Goal: Task Accomplishment & Management: Manage account settings

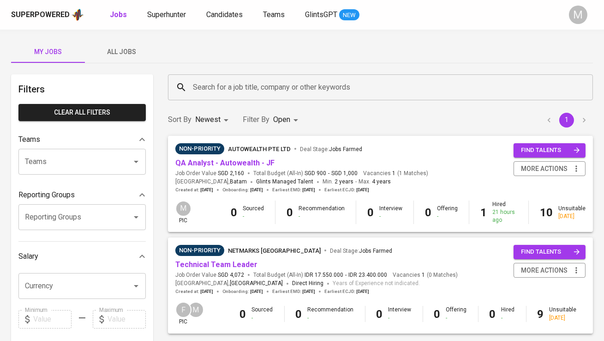
click at [116, 44] on button "All Jobs" at bounding box center [122, 52] width 74 height 22
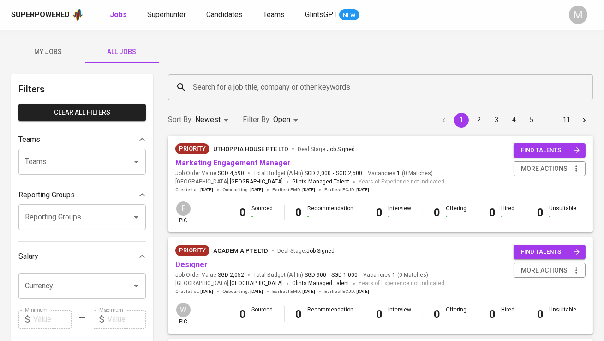
click at [210, 81] on input "Search for a job title, company or other keywords" at bounding box center [383, 87] width 384 height 18
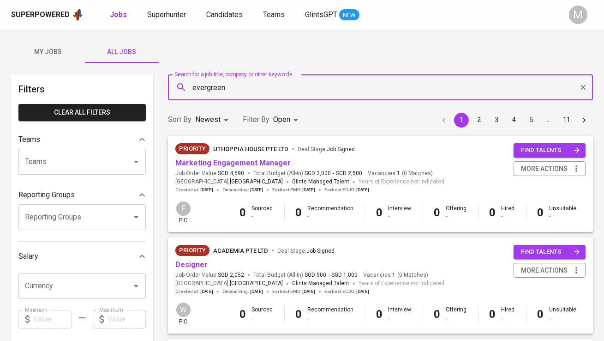
type input "evergreen"
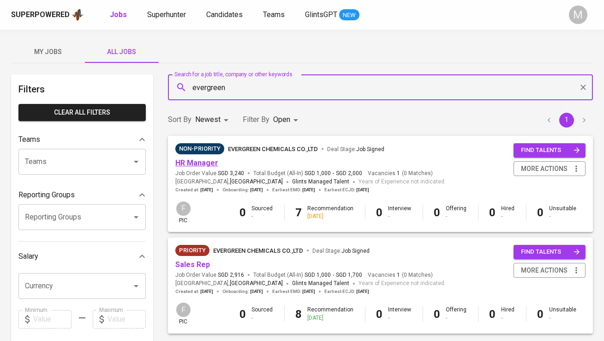
click at [202, 163] on link "HR Manager" at bounding box center [196, 162] width 43 height 9
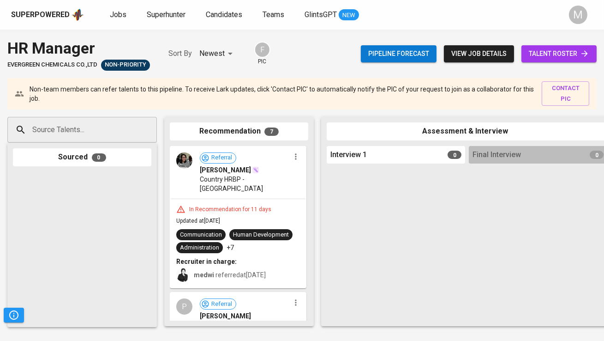
click at [576, 60] on link "talent roster" at bounding box center [559, 53] width 75 height 17
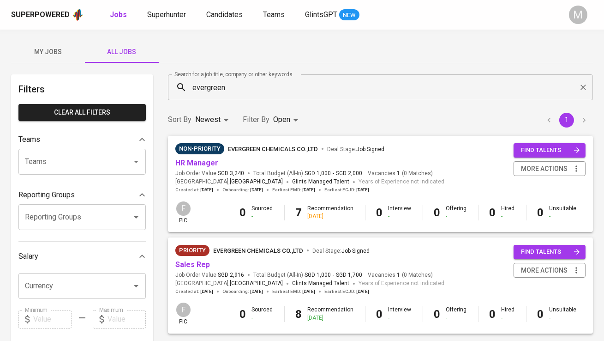
click at [201, 258] on div "Priority EVERGREEN CHEMICALS CO.,LTD Deal Stage : Job Signed" at bounding box center [310, 252] width 270 height 15
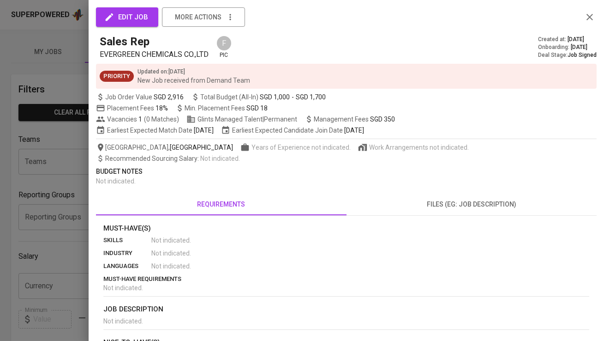
click at [51, 223] on div at bounding box center [302, 170] width 604 height 341
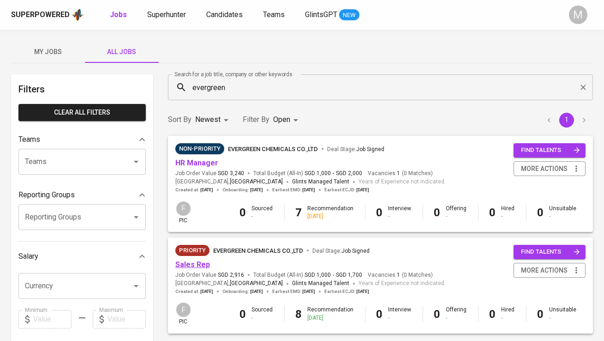
click at [187, 261] on link "Sales Rep" at bounding box center [192, 264] width 35 height 9
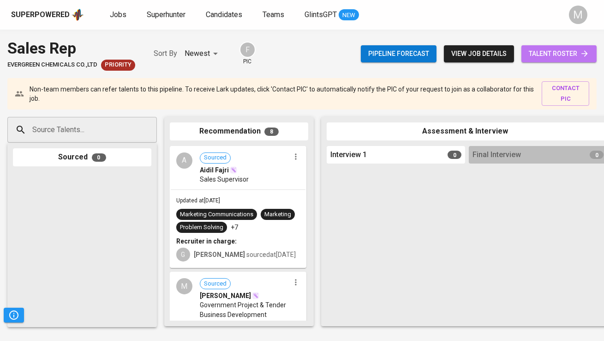
click at [562, 48] on span "talent roster" at bounding box center [559, 54] width 60 height 12
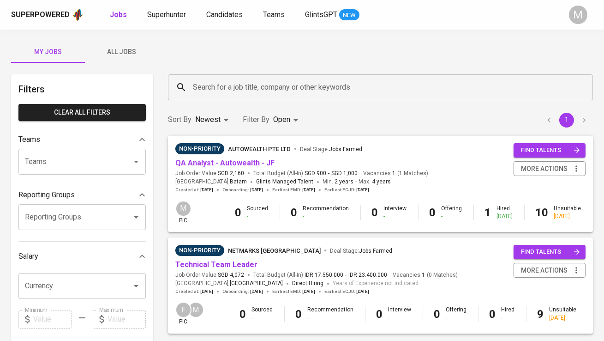
click at [156, 22] on div "Superpowered Jobs Superhunter Candidates Teams GlintsGPT NEW M" at bounding box center [302, 15] width 604 height 30
click at [167, 10] on span "Superhunter" at bounding box center [166, 14] width 39 height 9
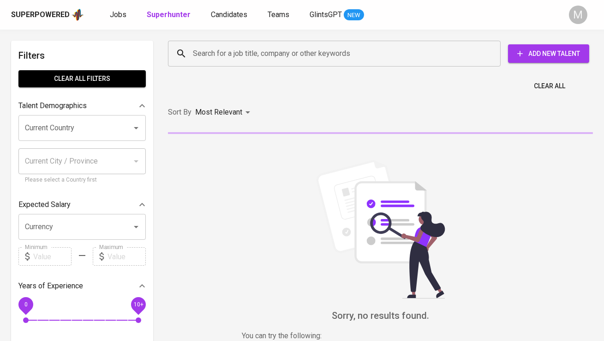
click at [197, 48] on input "Search for a job title, company or other keywords" at bounding box center [337, 54] width 292 height 18
paste input "meisvianthi@gmail.com"
type input "meisvianthi@gmail.com"
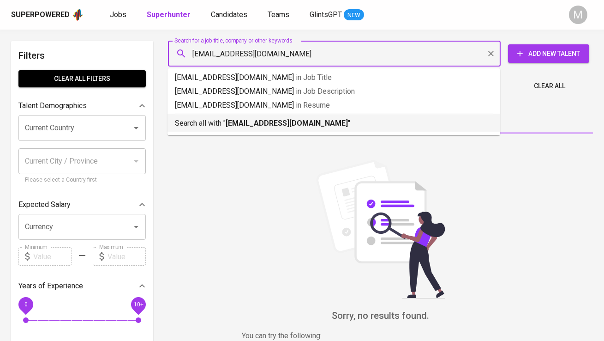
click at [218, 122] on p "Search all with " meisvianthi@gmail.com "" at bounding box center [334, 123] width 318 height 11
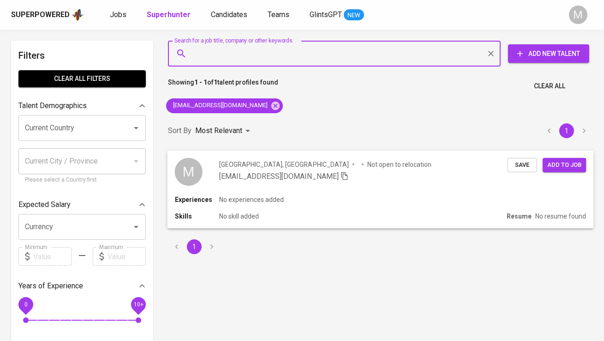
click at [186, 182] on div "M" at bounding box center [189, 171] width 28 height 28
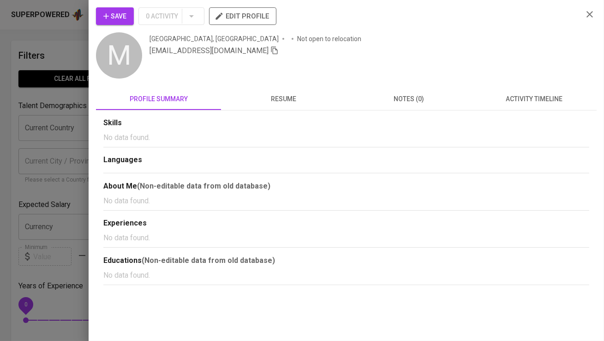
click at [122, 22] on button "Save" at bounding box center [115, 16] width 38 height 18
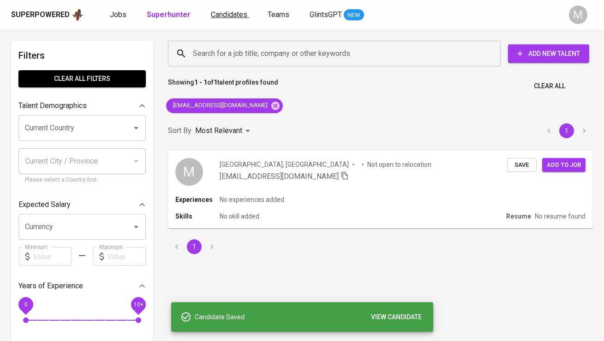
click at [221, 18] on span "Candidates" at bounding box center [229, 14] width 36 height 9
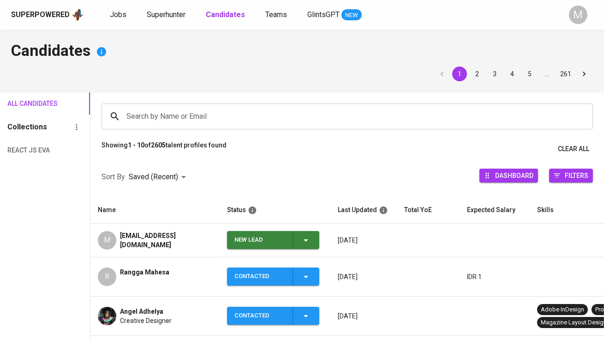
click at [285, 248] on div "New Lead" at bounding box center [259, 240] width 51 height 18
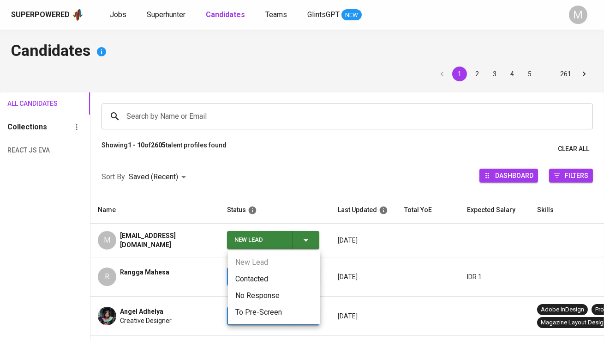
click at [273, 276] on li "Contacted" at bounding box center [274, 278] width 92 height 17
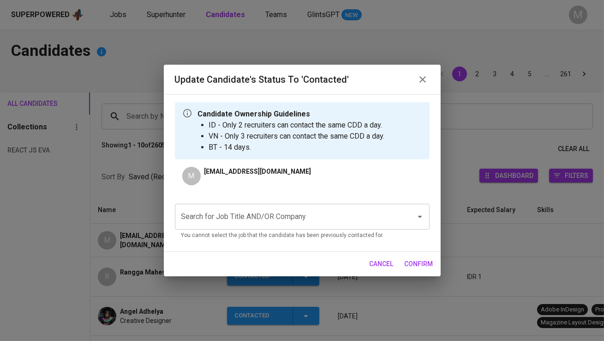
click at [264, 214] on input "Search for Job Title AND/OR Company" at bounding box center [289, 217] width 221 height 18
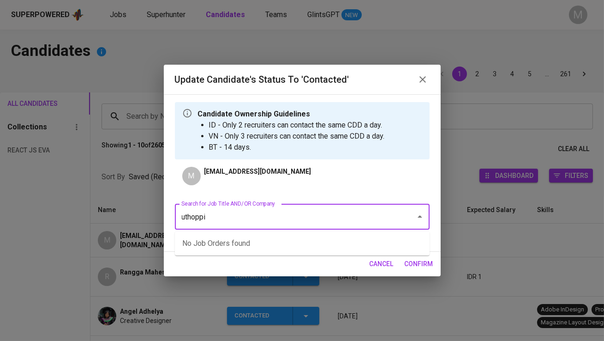
type input "uthoppia"
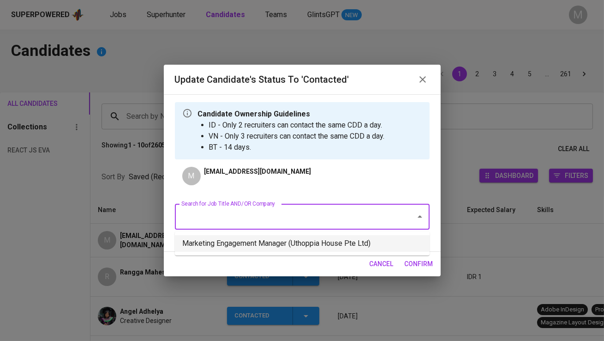
click at [288, 246] on li "Marketing Engagement Manager (Uthoppia House Pte Ltd)" at bounding box center [302, 243] width 255 height 17
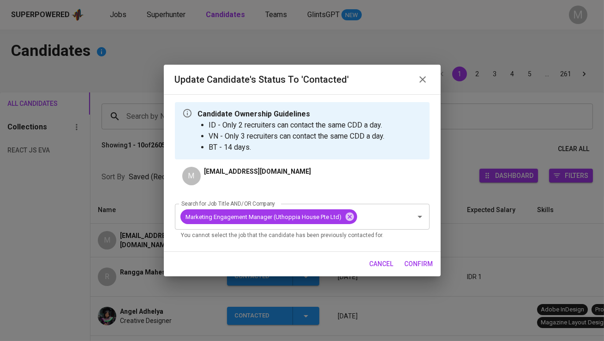
click at [418, 265] on span "confirm" at bounding box center [419, 264] width 29 height 12
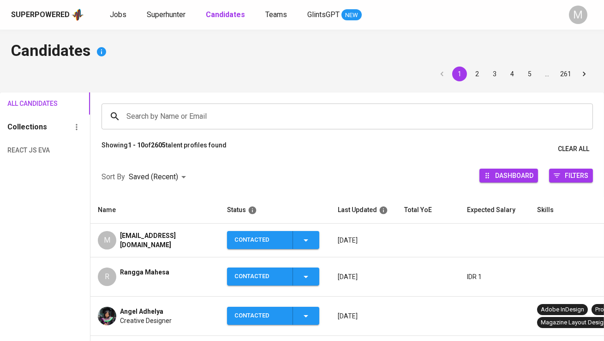
click at [117, 7] on div "Superpowered Jobs Superhunter Candidates Teams GlintsGPT NEW M" at bounding box center [302, 15] width 604 height 30
click at [118, 12] on span "Jobs" at bounding box center [118, 14] width 17 height 9
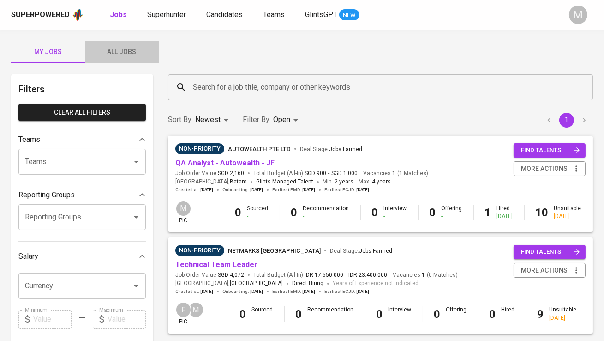
click at [117, 59] on button "All Jobs" at bounding box center [122, 52] width 74 height 22
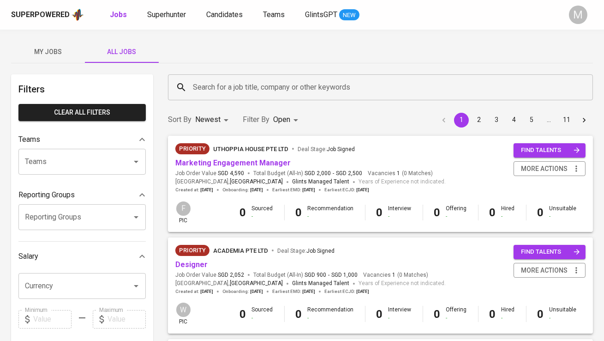
click at [220, 81] on input "Search for a job title, company or other keywords" at bounding box center [383, 87] width 384 height 18
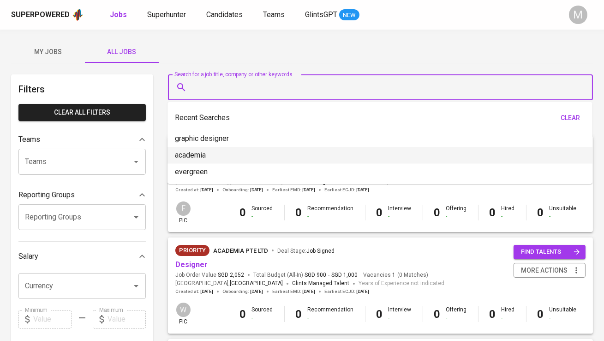
click at [225, 151] on li "academia" at bounding box center [380, 155] width 425 height 17
type input "academia"
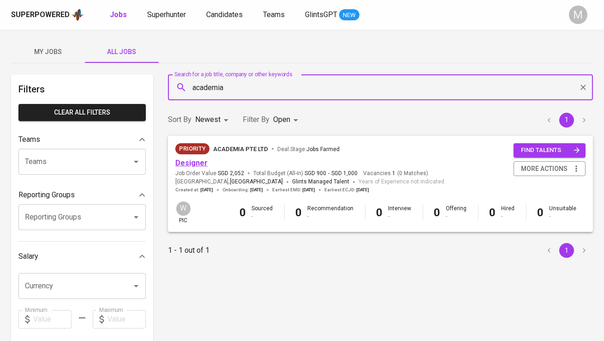
click at [202, 162] on link "Designer" at bounding box center [191, 162] width 32 height 9
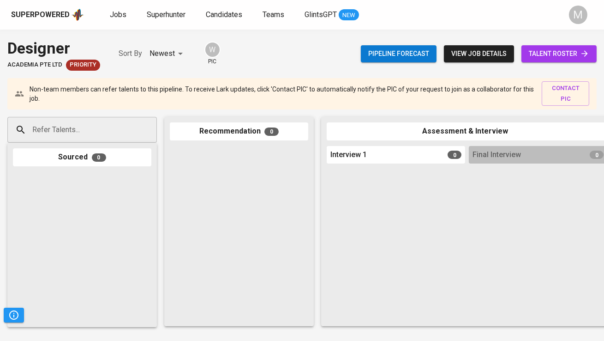
click at [549, 45] on div "Pipeline forecast view job details talent roster" at bounding box center [479, 54] width 236 height 34
click at [548, 54] on span "talent roster" at bounding box center [559, 54] width 60 height 12
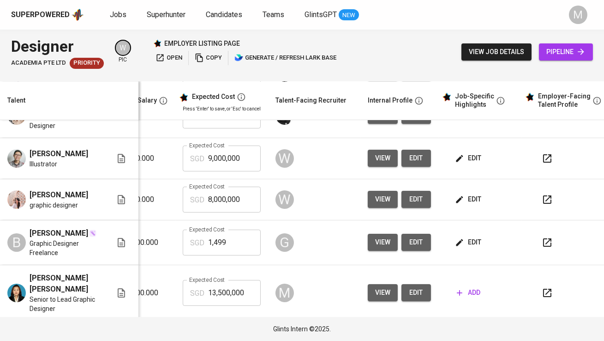
scroll to position [0, 186]
click at [468, 291] on span "add" at bounding box center [469, 293] width 24 height 12
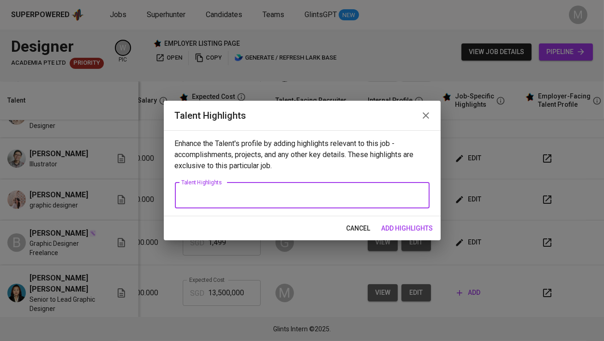
click at [322, 194] on textarea at bounding box center [302, 195] width 242 height 9
paste textarea "Michelle Angelina is a bilingual graphic designer fluent in English and Indones…"
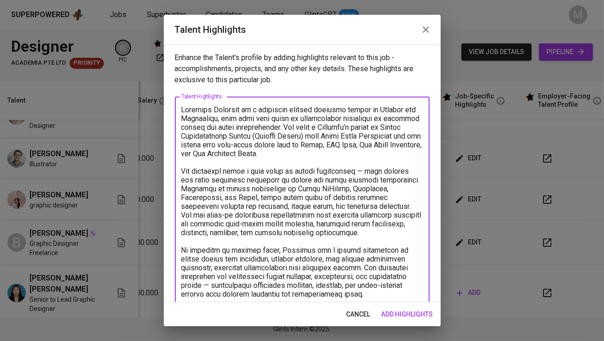
scroll to position [12, 0]
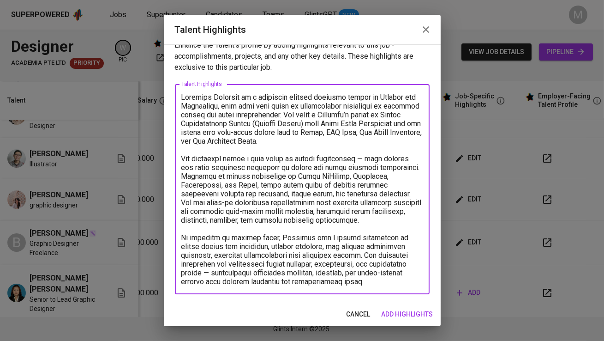
type textarea "Michelle Angelina is a bilingual graphic designer fluent in English and Indones…"
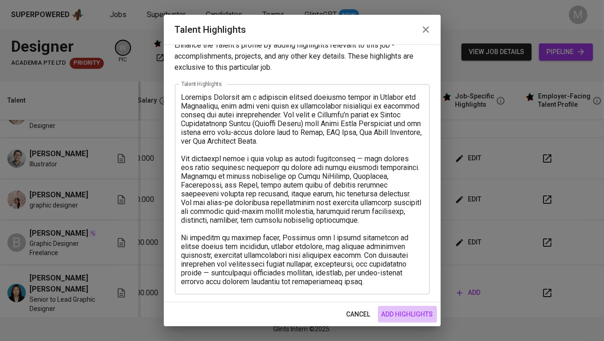
click at [407, 316] on span "add highlights" at bounding box center [408, 314] width 52 height 12
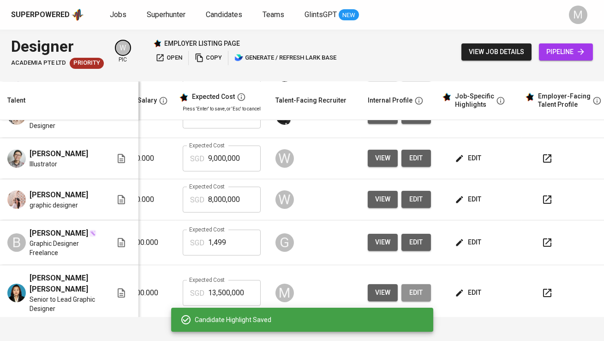
click at [414, 298] on span "edit" at bounding box center [416, 293] width 15 height 12
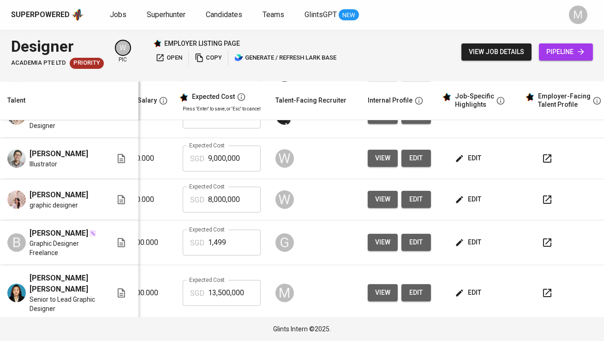
click at [468, 292] on span "edit" at bounding box center [469, 293] width 24 height 12
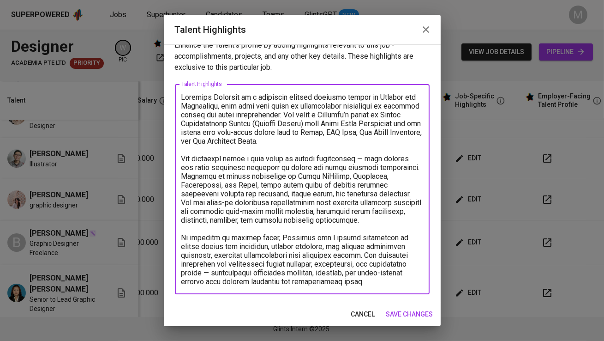
click at [335, 282] on textarea at bounding box center [302, 189] width 242 height 193
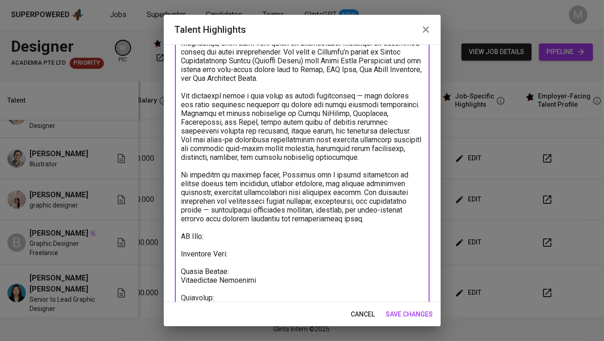
scroll to position [84, 0]
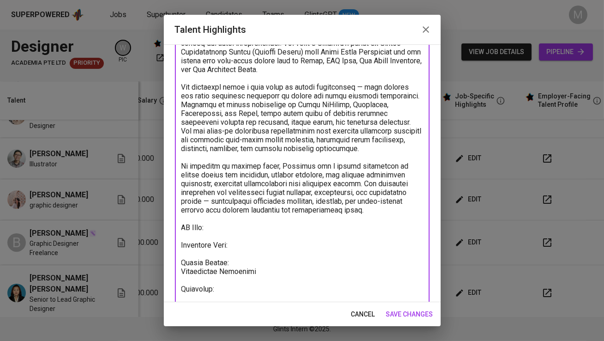
click at [300, 271] on textarea at bounding box center [302, 161] width 242 height 281
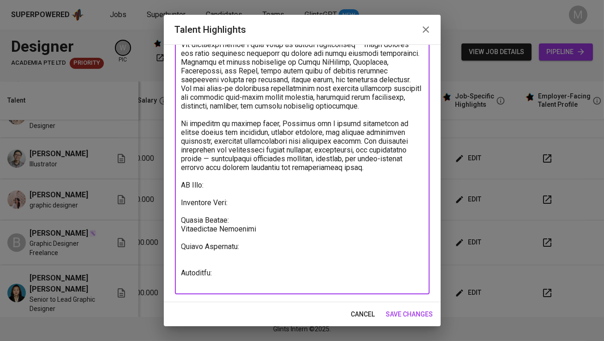
type textarea "Michelle Angelina is a bilingual graphic designer fluent in English and Indones…"
click at [409, 313] on span "save changes" at bounding box center [409, 314] width 47 height 12
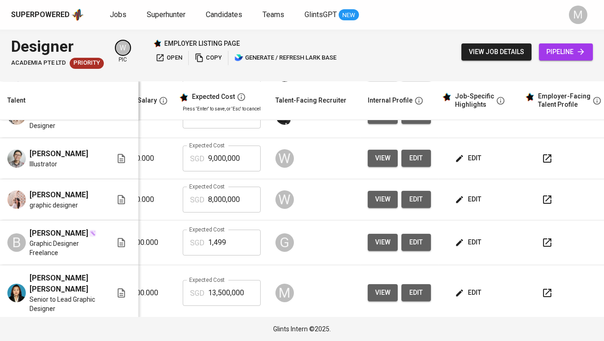
click at [468, 289] on span "edit" at bounding box center [469, 293] width 24 height 12
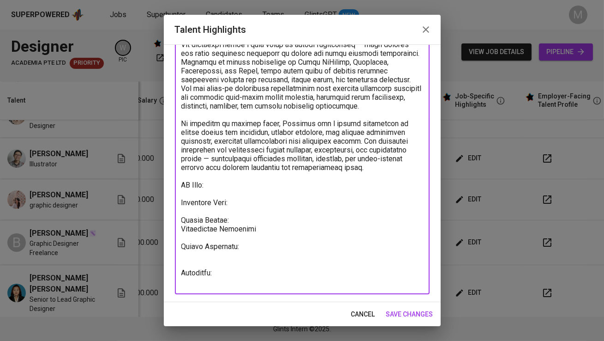
click at [245, 185] on textarea at bounding box center [302, 132] width 242 height 307
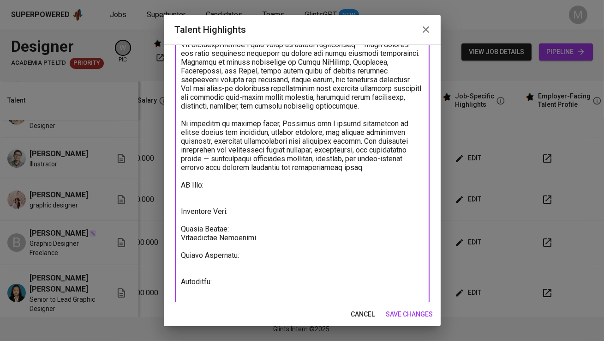
paste textarea "https://glints.sg.larksuite.com/wiki/E5qiwbPuYihjmqkLLhDl2fnfgxE?from=from_copy…"
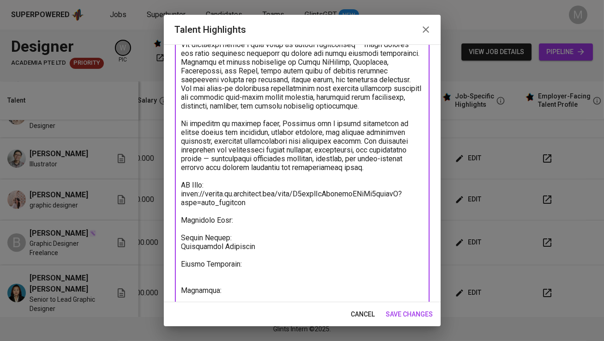
click at [243, 222] on textarea at bounding box center [302, 141] width 242 height 324
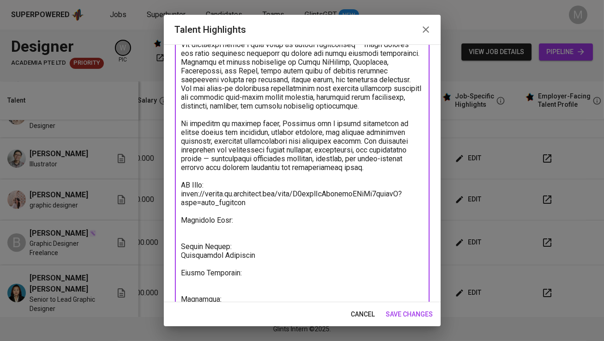
paste textarea "https://glints.sg.larksuite.com/wiki/E5qiwbPuYihjmqkLLhDl2fnfgxE?from=from_copy…"
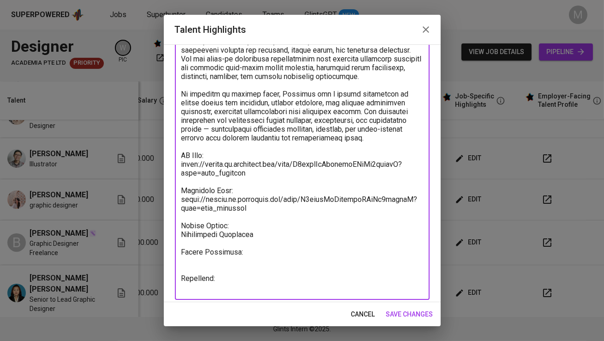
scroll to position [162, 0]
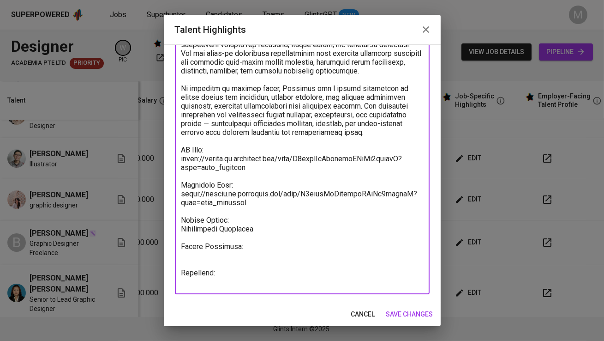
click at [209, 285] on textarea at bounding box center [302, 115] width 242 height 342
paste textarea "https://glints.sg.larksuite.com/minutes/obsggw335uir5d29h35pp7jd?from=from_copy…"
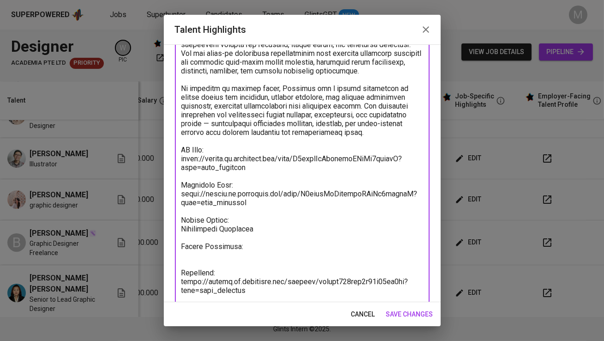
click at [205, 253] on textarea at bounding box center [302, 119] width 242 height 351
type textarea "Michelle Angelina is a bilingual graphic designer fluent in English and Indones…"
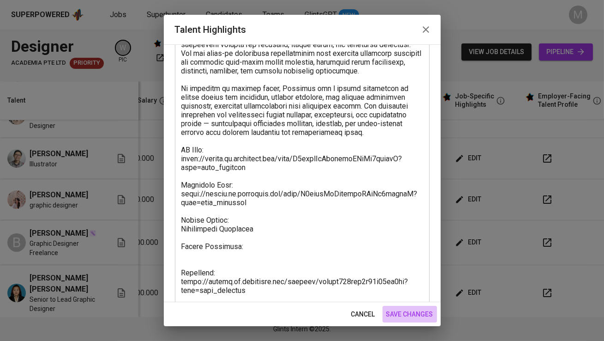
click at [412, 316] on span "save changes" at bounding box center [409, 314] width 47 height 12
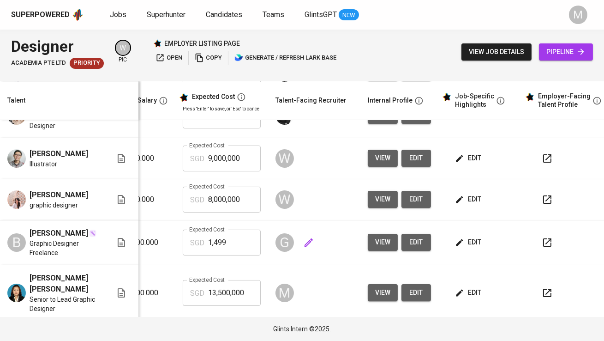
click at [303, 248] on icon "button" at bounding box center [308, 242] width 11 height 11
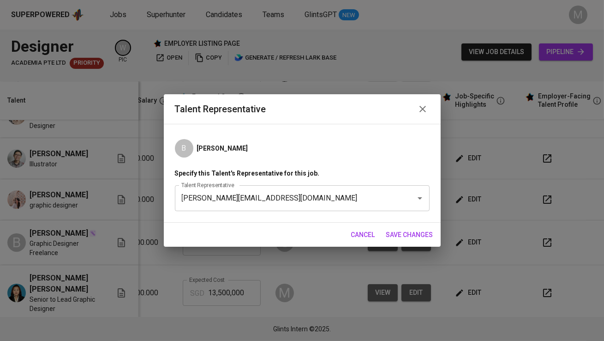
click at [421, 111] on icon "button" at bounding box center [422, 108] width 11 height 11
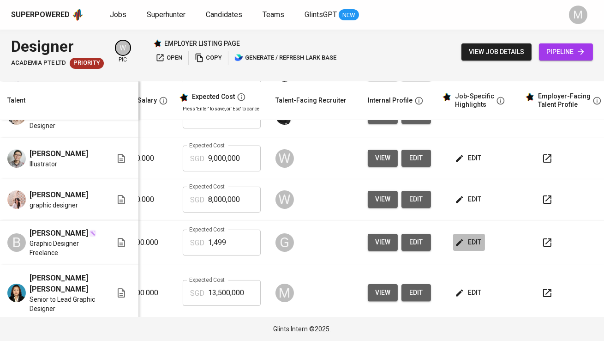
click at [466, 244] on span "edit" at bounding box center [469, 242] width 24 height 12
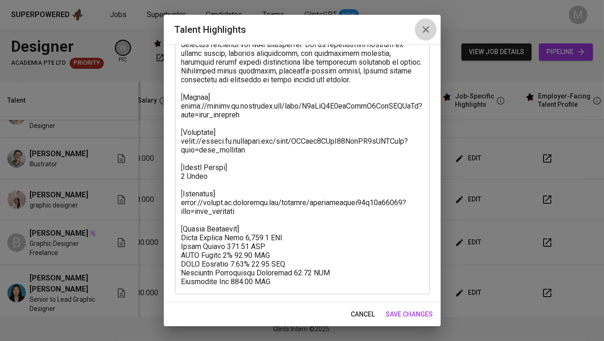
click at [424, 30] on icon "button" at bounding box center [426, 29] width 6 height 6
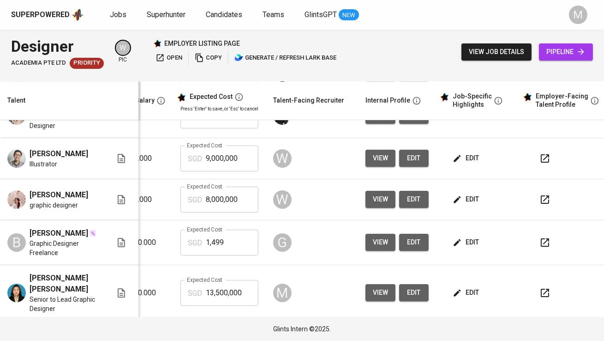
scroll to position [0, 192]
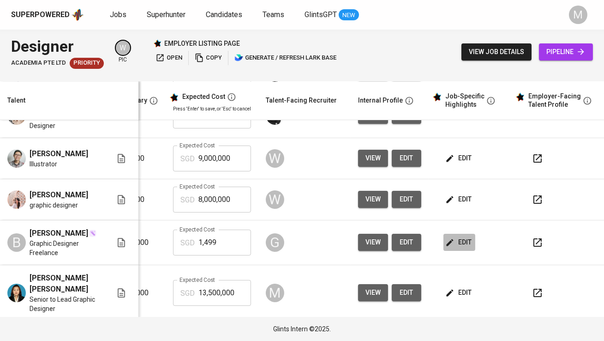
click at [452, 242] on span "edit" at bounding box center [459, 242] width 24 height 12
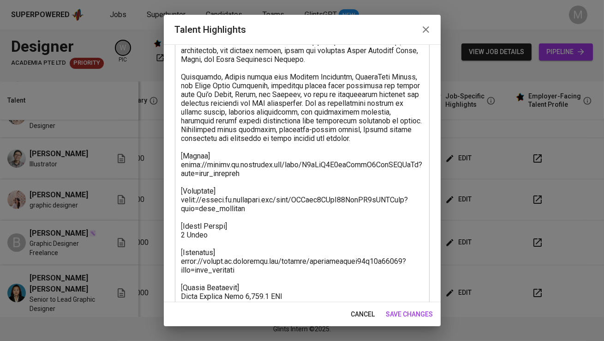
scroll to position [162, 0]
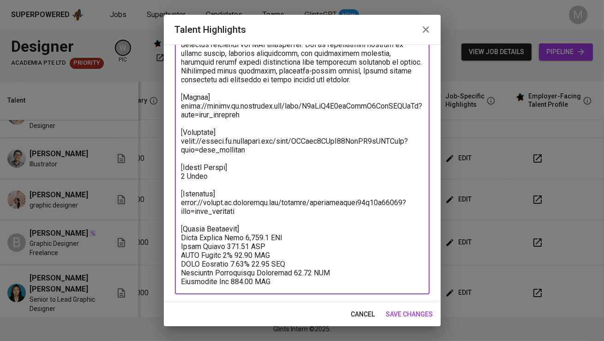
click at [206, 239] on textarea at bounding box center [302, 115] width 242 height 342
drag, startPoint x: 282, startPoint y: 283, endPoint x: 173, endPoint y: 234, distance: 120.0
click at [173, 234] on div "Enhance the Talent's profile by adding highlights relevant to this job - accomp…" at bounding box center [302, 173] width 277 height 258
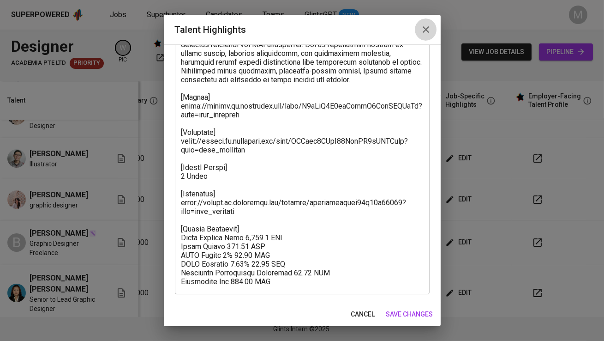
click at [426, 38] on button "button" at bounding box center [426, 29] width 22 height 22
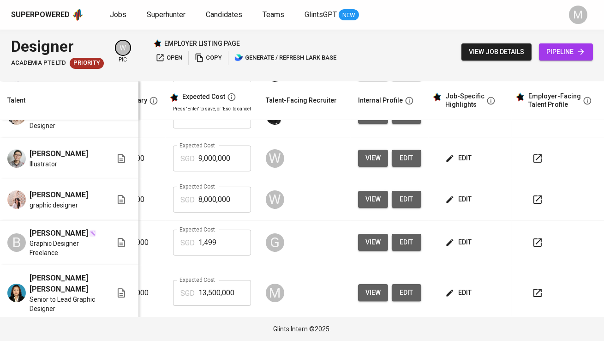
click at [447, 294] on icon "button" at bounding box center [450, 292] width 7 height 7
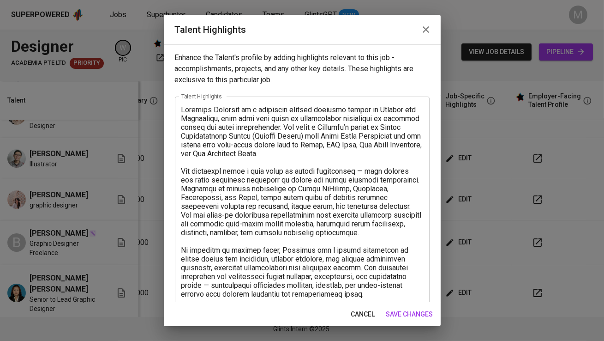
scroll to position [170, 0]
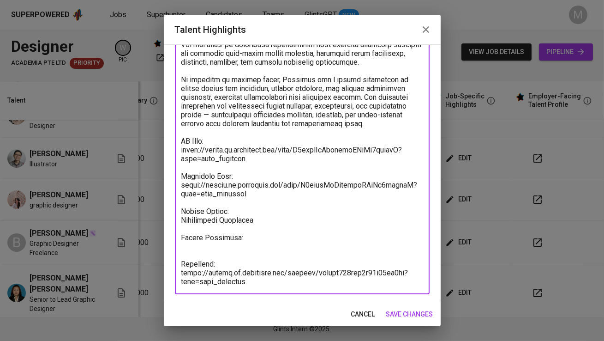
click at [223, 244] on textarea at bounding box center [302, 110] width 242 height 351
paste textarea "Total Payroll Cost 1,498.8 SGD Basic Salary 961.89 SGD BPJS Health 5% 48.81 SGD…"
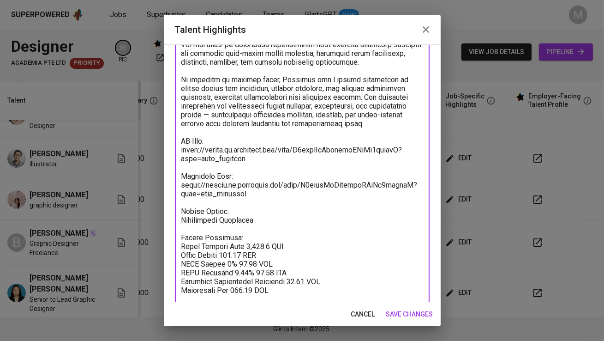
click at [182, 235] on textarea at bounding box center [302, 132] width 242 height 395
click at [246, 235] on textarea at bounding box center [302, 132] width 242 height 395
click at [183, 210] on textarea at bounding box center [302, 132] width 242 height 395
click at [232, 205] on textarea at bounding box center [302, 132] width 242 height 395
click at [235, 210] on textarea at bounding box center [302, 132] width 242 height 395
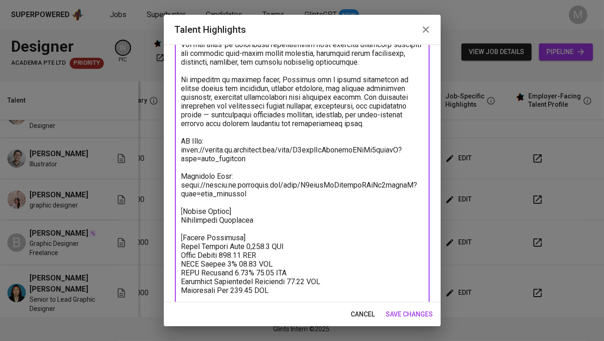
click at [181, 174] on textarea at bounding box center [302, 132] width 242 height 395
click at [236, 175] on textarea at bounding box center [302, 132] width 242 height 395
click at [182, 140] on textarea at bounding box center [302, 132] width 242 height 395
click at [216, 141] on textarea at bounding box center [302, 132] width 242 height 395
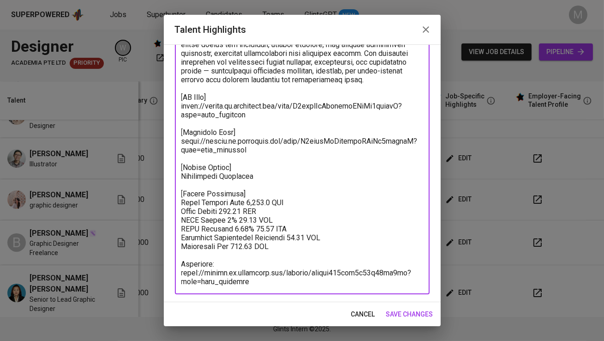
click at [181, 264] on textarea at bounding box center [302, 88] width 242 height 395
type textarea "Michelle Angelina is a bilingual graphic designer fluent in English and Indones…"
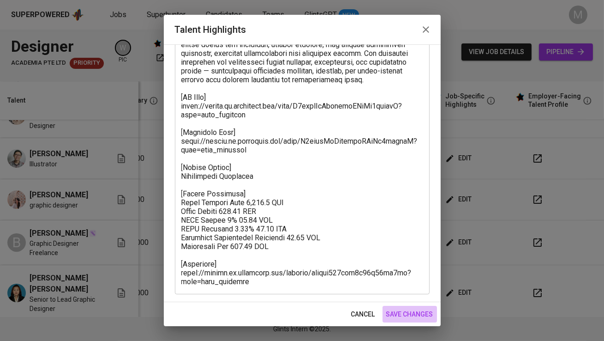
click at [404, 312] on span "save changes" at bounding box center [409, 314] width 47 height 12
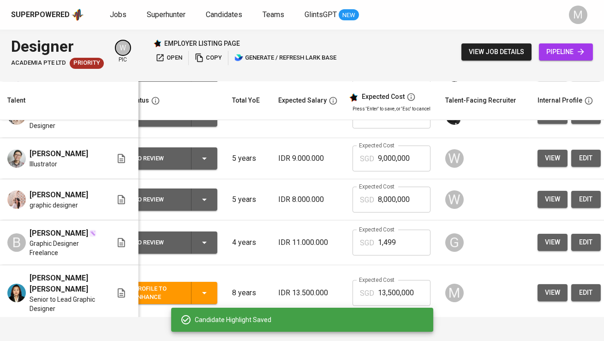
scroll to position [0, 0]
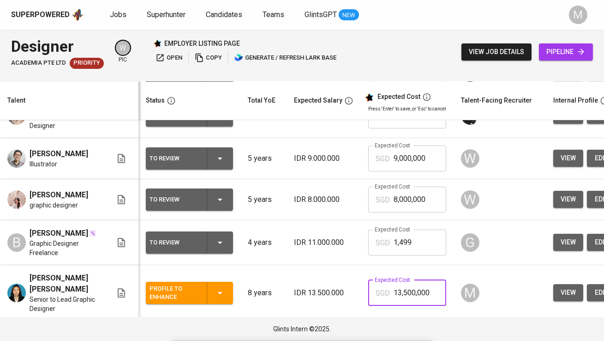
click at [413, 300] on input "13,500,000" at bounding box center [420, 293] width 53 height 26
type input "1,499"
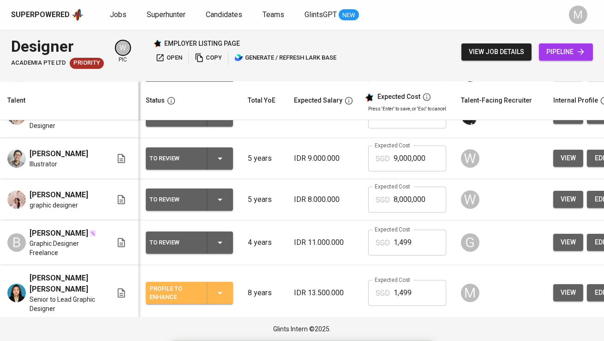
click at [173, 294] on div "Profile to Enhance" at bounding box center [175, 292] width 50 height 20
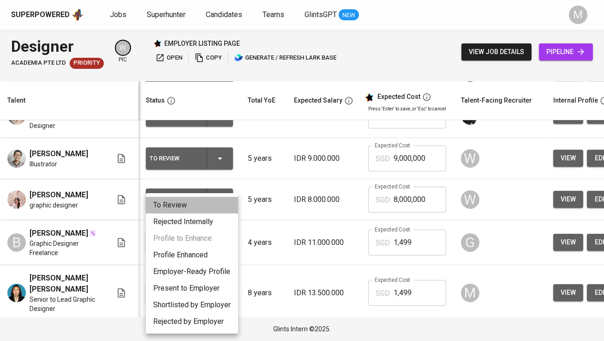
click at [188, 205] on li "To Review" at bounding box center [192, 205] width 92 height 17
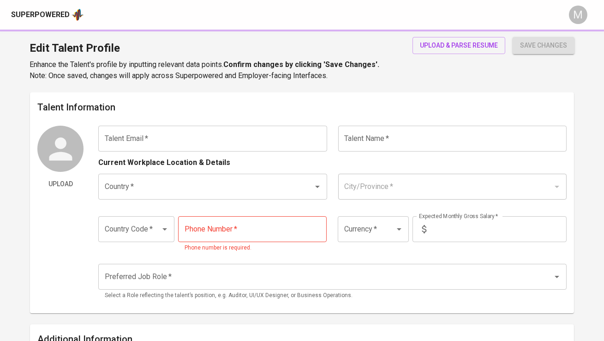
type input "michelle.angelina93@yahoo.com"
type input "[PERSON_NAME] [PERSON_NAME]"
type input "Indonesia"
type input "Jakarta Pusat, DKI Jakarta"
type input "+62"
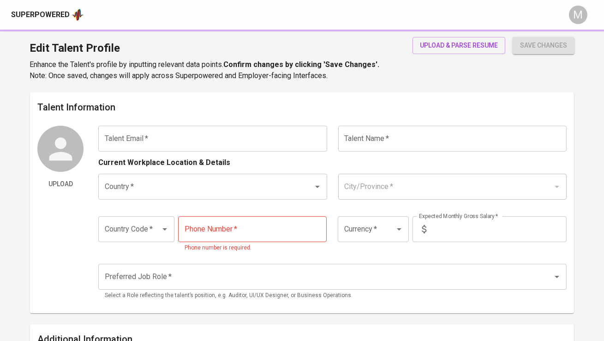
type input "812-1221-1959"
type input "IDR"
type input "Graphic & Brand Designer"
radio input "true"
type input "8"
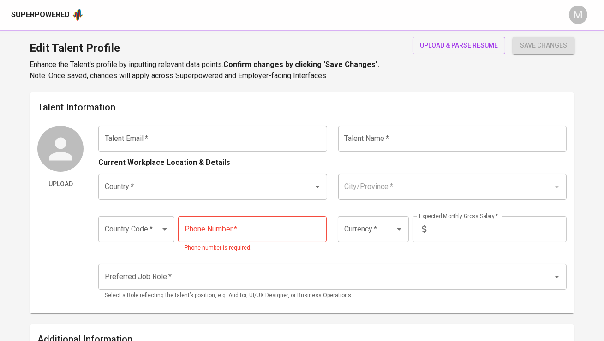
type input "Immediately Available"
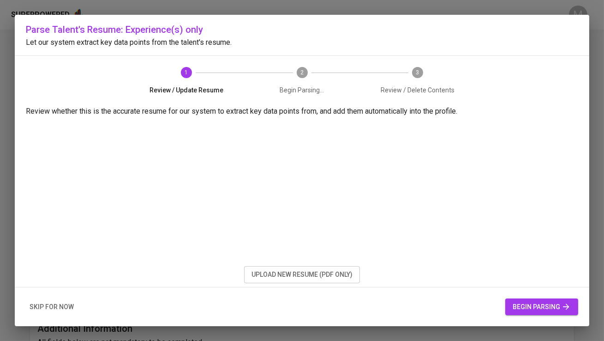
click at [68, 303] on span "skip for now" at bounding box center [52, 307] width 44 height 12
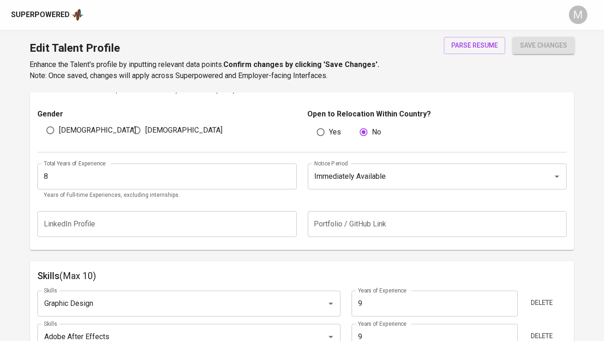
scroll to position [313, 0]
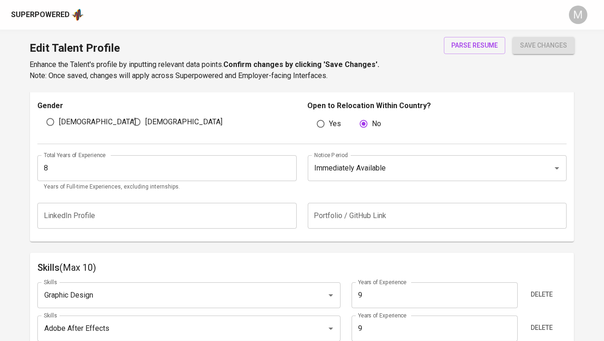
click at [243, 168] on input "8" at bounding box center [166, 168] width 259 height 26
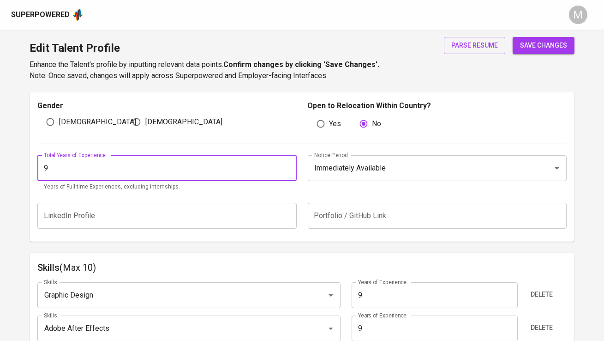
type input "9"
click at [513, 37] on button "save changes" at bounding box center [544, 45] width 62 height 17
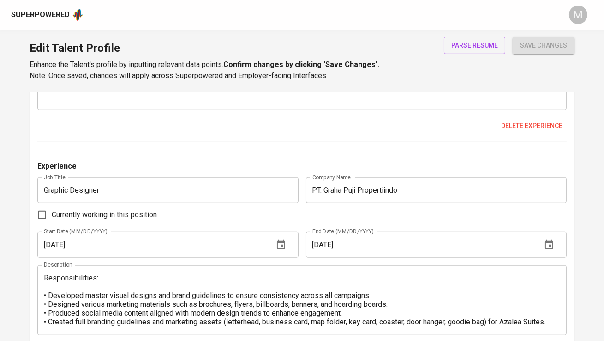
scroll to position [1585, 0]
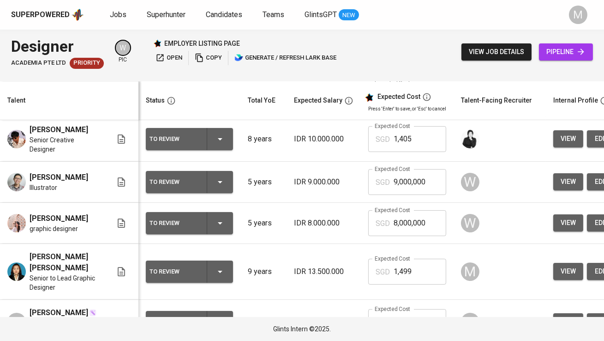
scroll to position [150, 0]
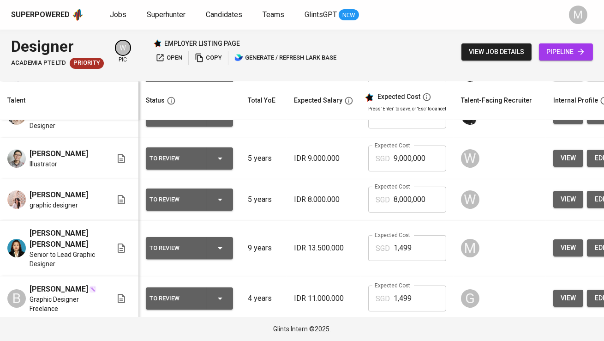
click at [181, 292] on div "To Review" at bounding box center [175, 298] width 50 height 12
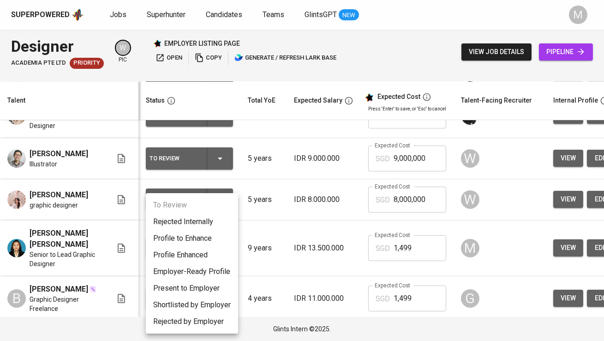
click at [198, 260] on li "Profile Enhanced" at bounding box center [192, 254] width 92 height 17
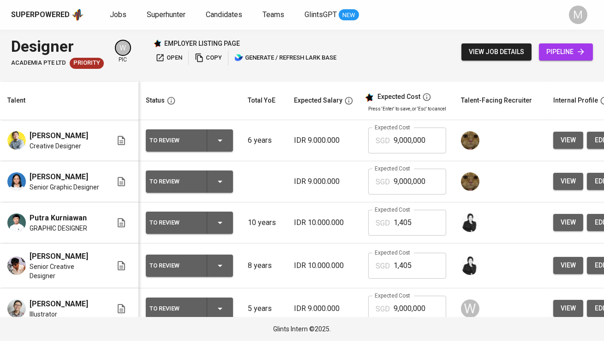
scroll to position [150, 0]
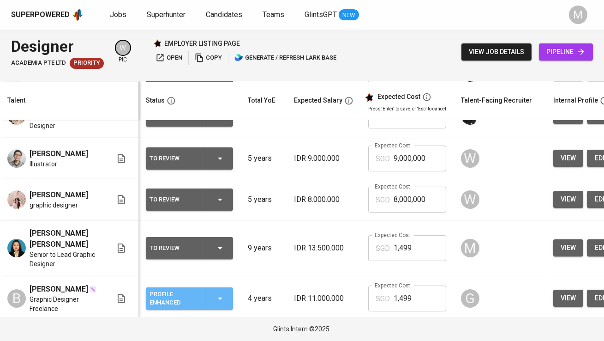
click at [173, 288] on div "Profile Enhanced" at bounding box center [175, 298] width 50 height 20
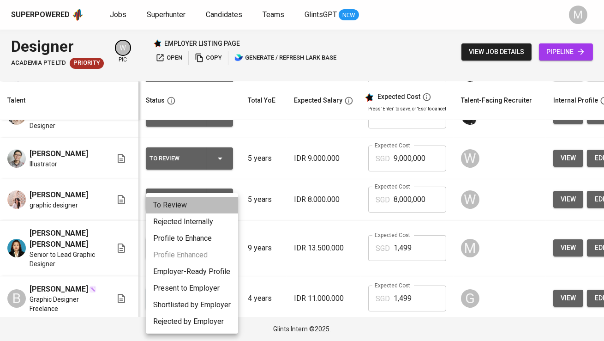
click at [206, 208] on li "To Review" at bounding box center [192, 205] width 92 height 17
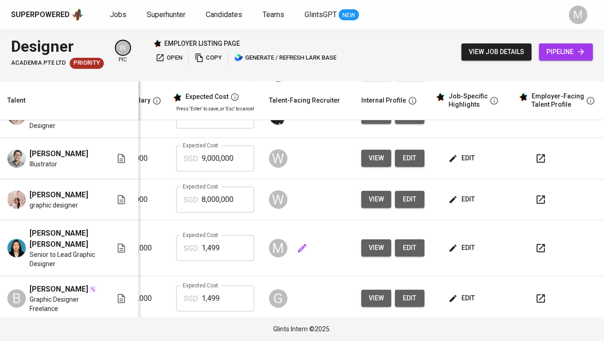
scroll to position [150, 199]
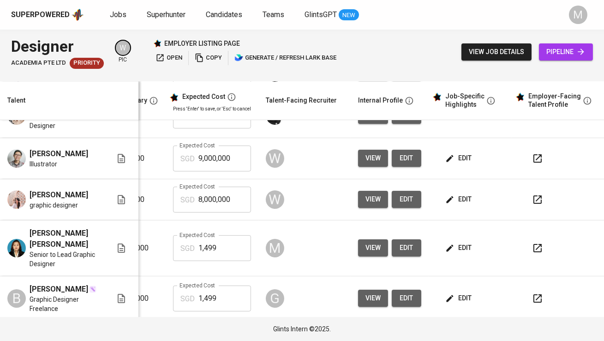
click at [534, 242] on icon "button" at bounding box center [537, 247] width 11 height 11
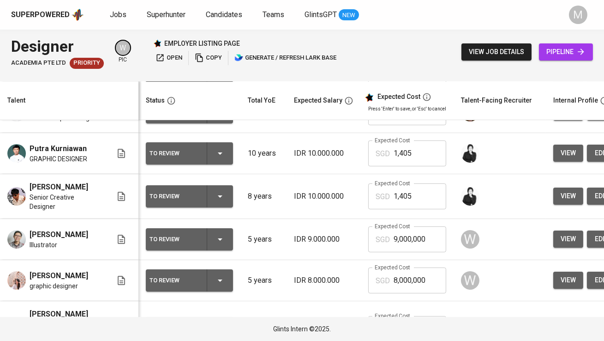
scroll to position [150, 0]
